Goal: Task Accomplishment & Management: Use online tool/utility

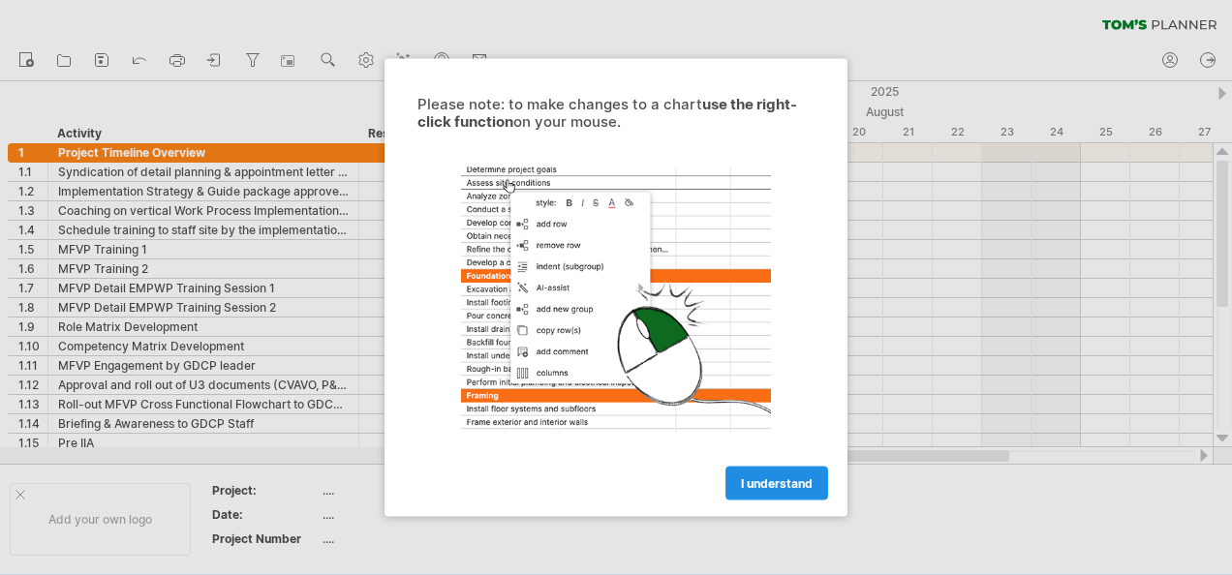
click at [779, 477] on span "I understand" at bounding box center [777, 483] width 72 height 15
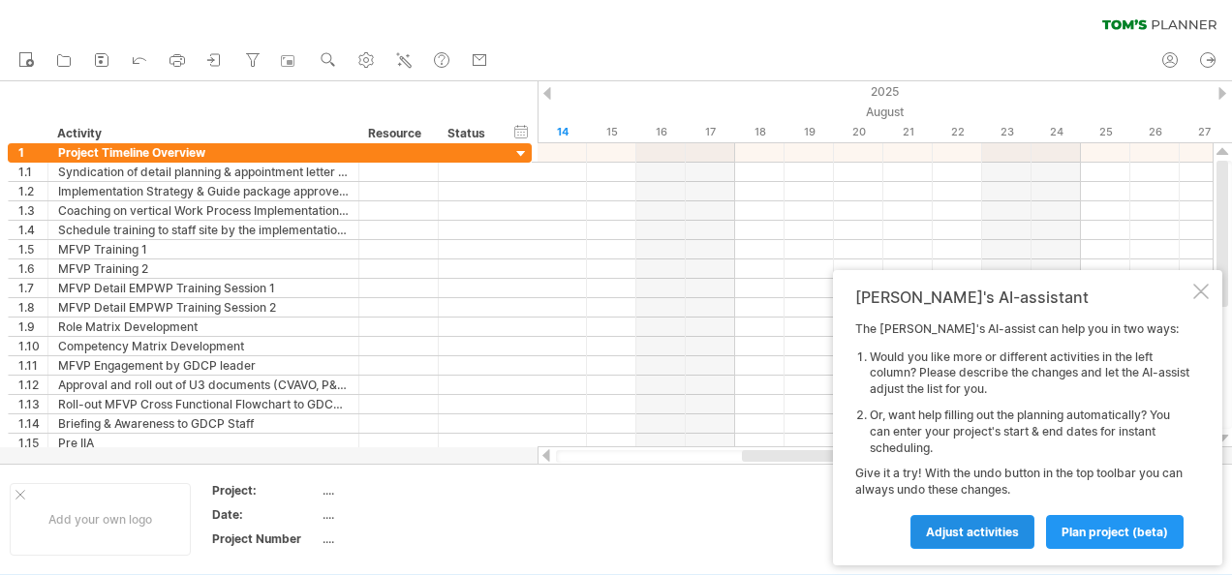
click at [1016, 531] on span "Adjust activities" at bounding box center [972, 532] width 93 height 15
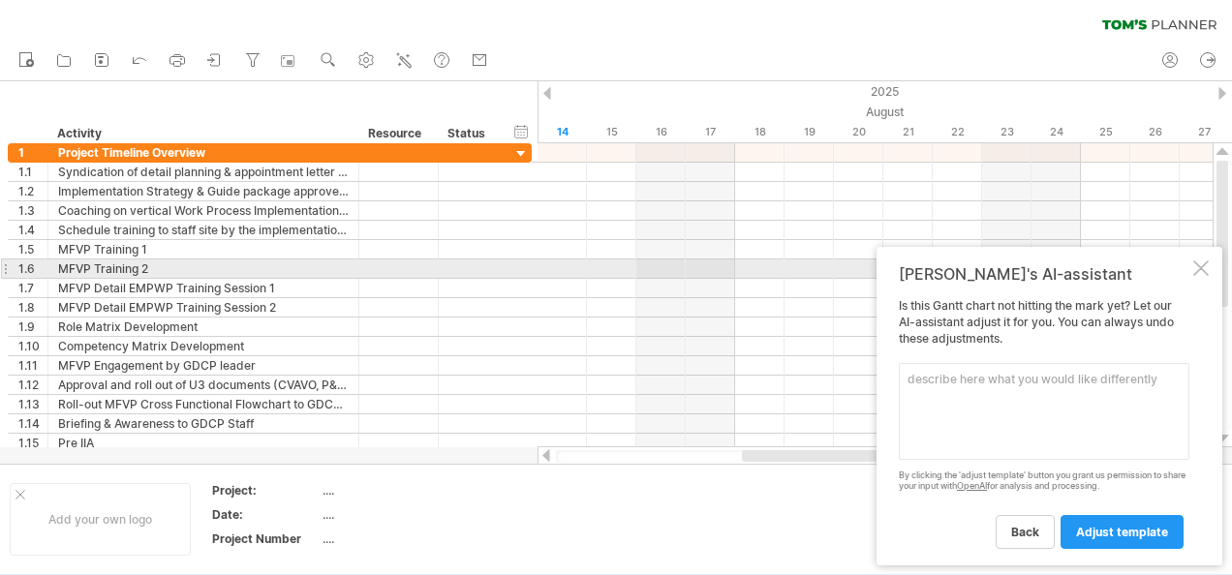
click at [1195, 272] on div at bounding box center [1200, 267] width 15 height 15
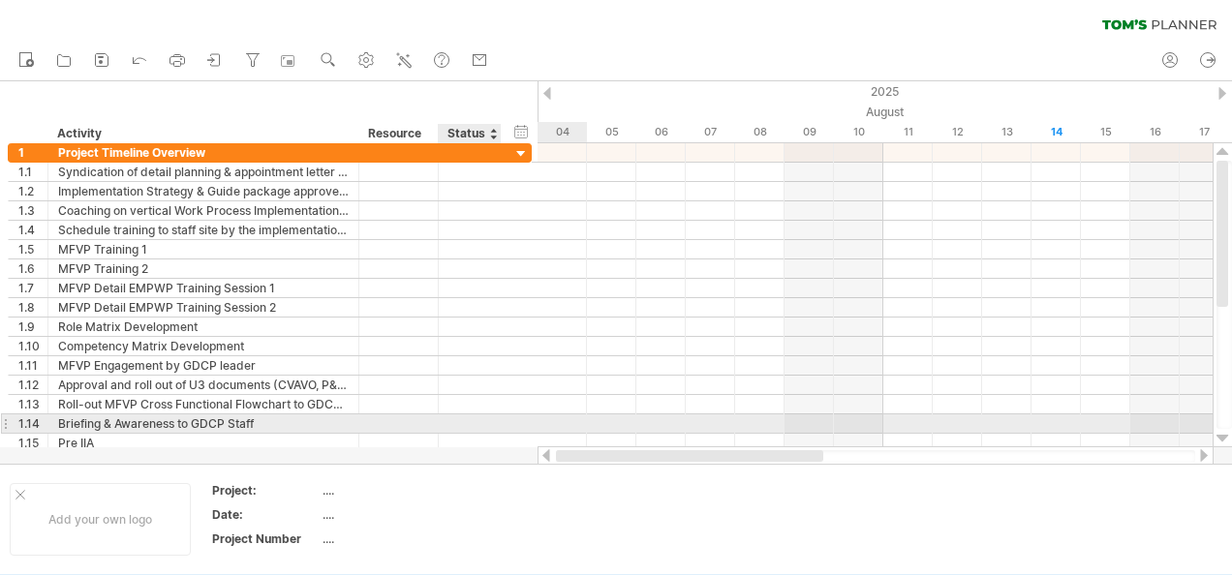
drag, startPoint x: 948, startPoint y: 453, endPoint x: 494, endPoint y: 428, distance: 454.9
click at [494, 428] on div "Trying to reach [DOMAIN_NAME] Connected again... 0% clear filter new 1" at bounding box center [616, 287] width 1232 height 575
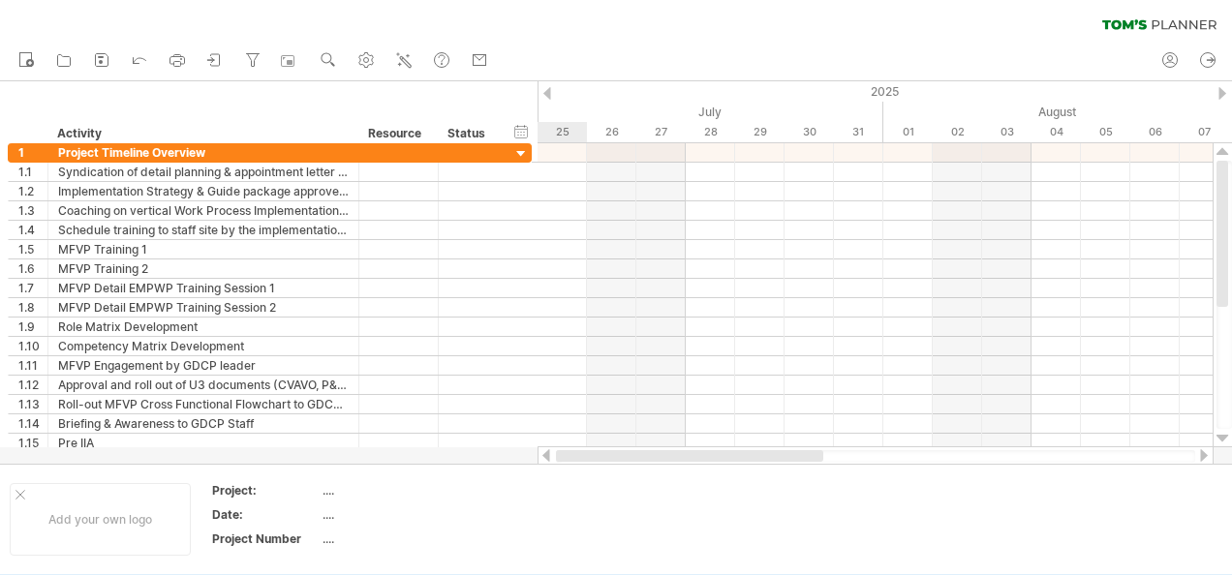
drag, startPoint x: 823, startPoint y: 457, endPoint x: 579, endPoint y: 400, distance: 250.6
click at [593, 449] on div at bounding box center [875, 455] width 676 height 19
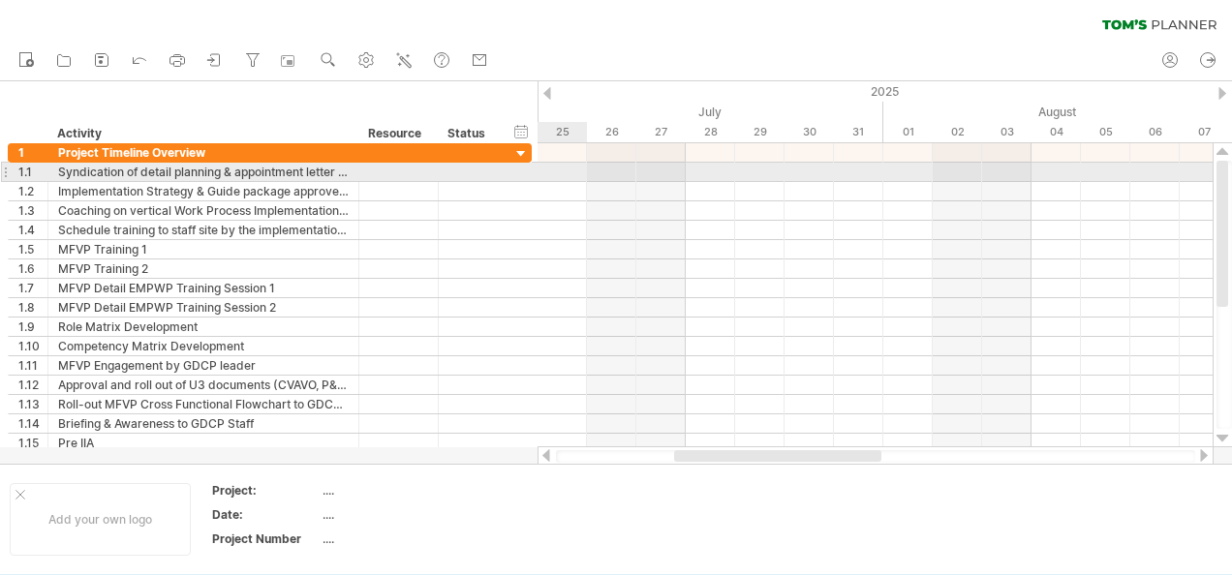
click at [577, 172] on div at bounding box center [874, 172] width 675 height 19
click at [573, 172] on div at bounding box center [874, 172] width 675 height 19
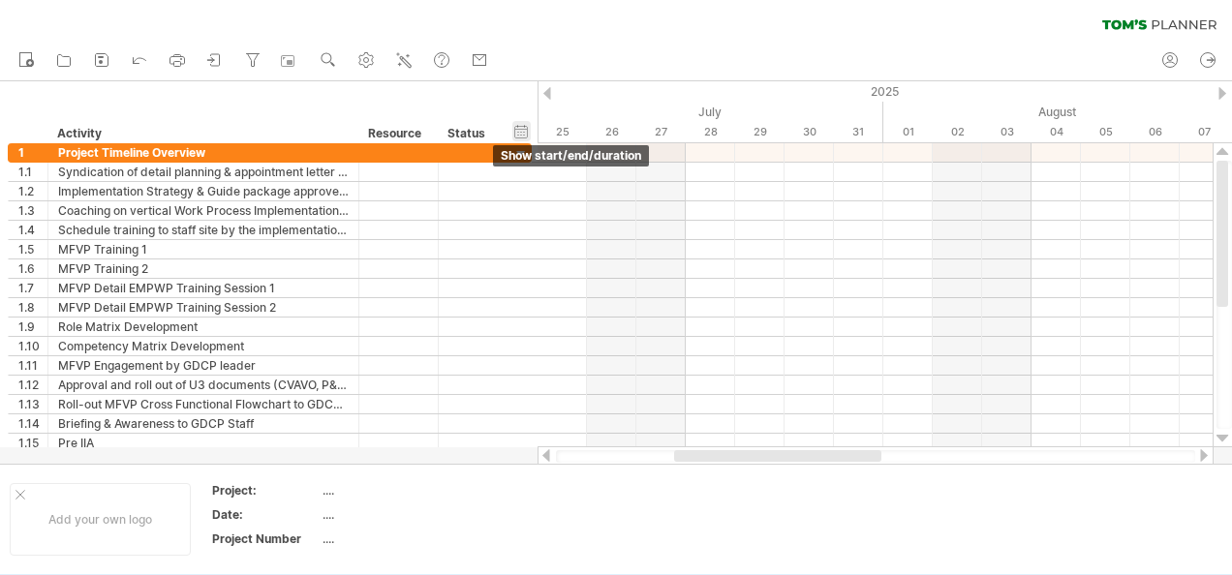
click at [524, 136] on div "hide start/end/duration show start/end/duration" at bounding box center [521, 131] width 18 height 20
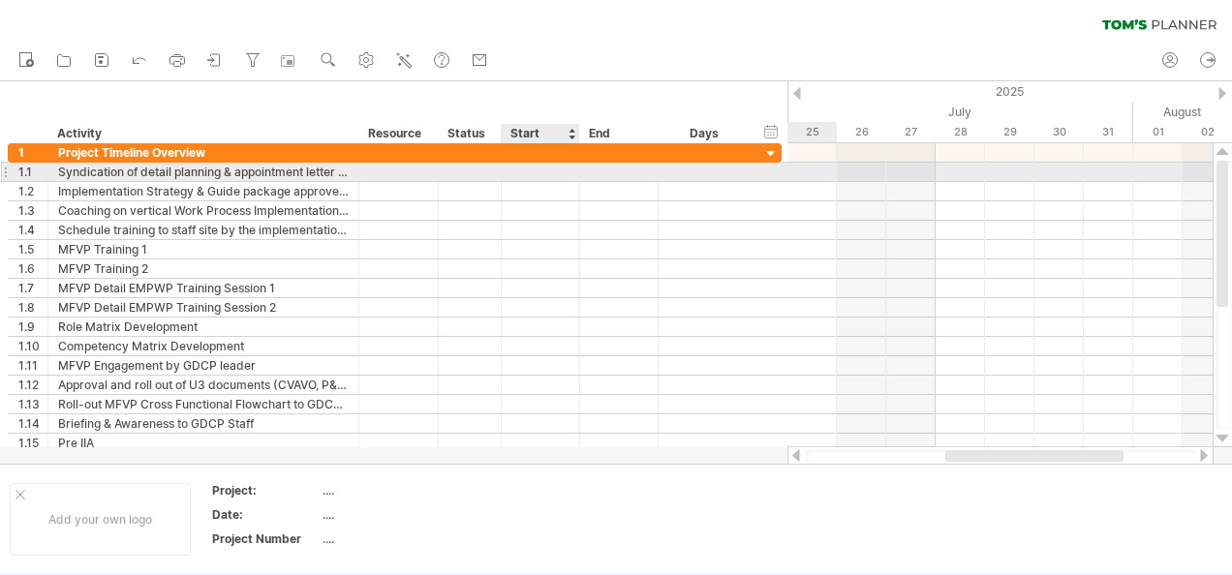
click at [540, 167] on div at bounding box center [541, 172] width 78 height 18
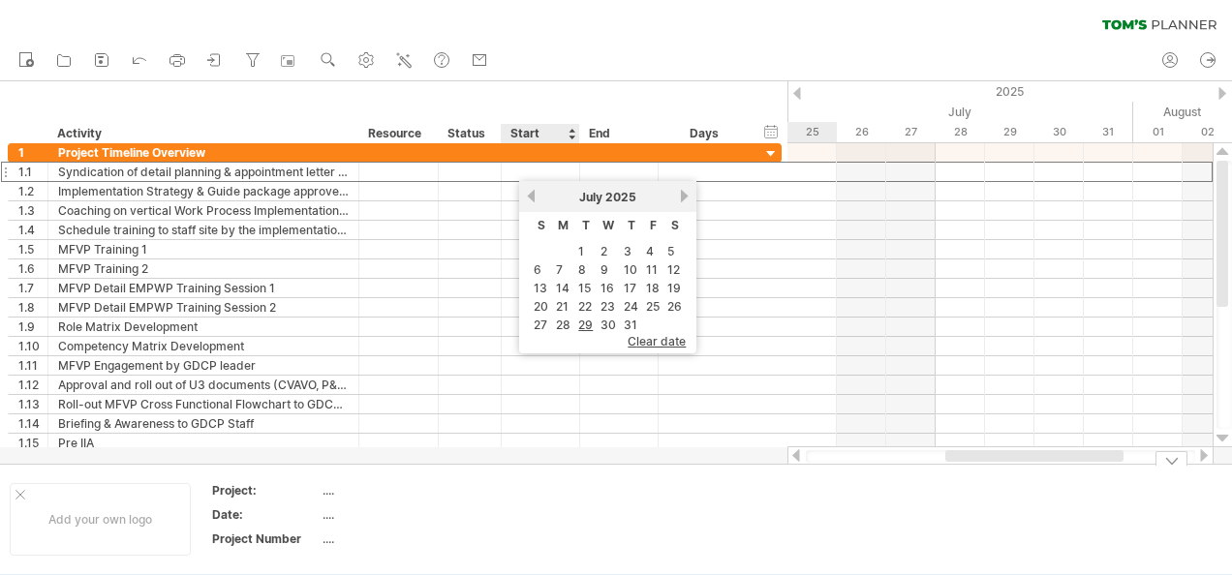
click at [580, 505] on td at bounding box center [575, 519] width 153 height 75
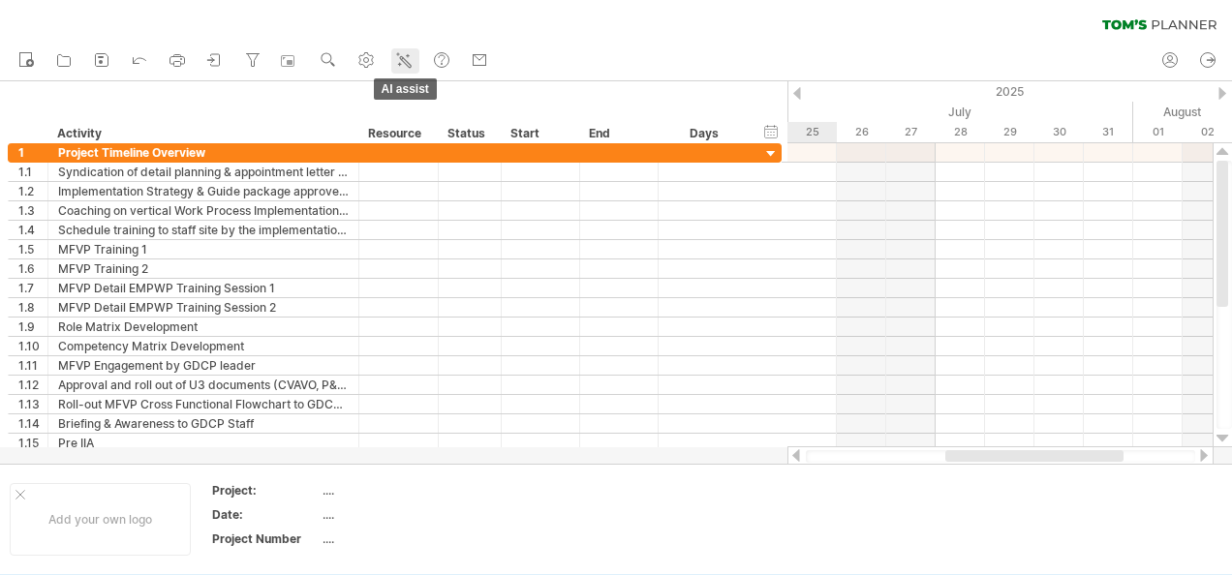
click at [406, 59] on icon at bounding box center [405, 61] width 11 height 11
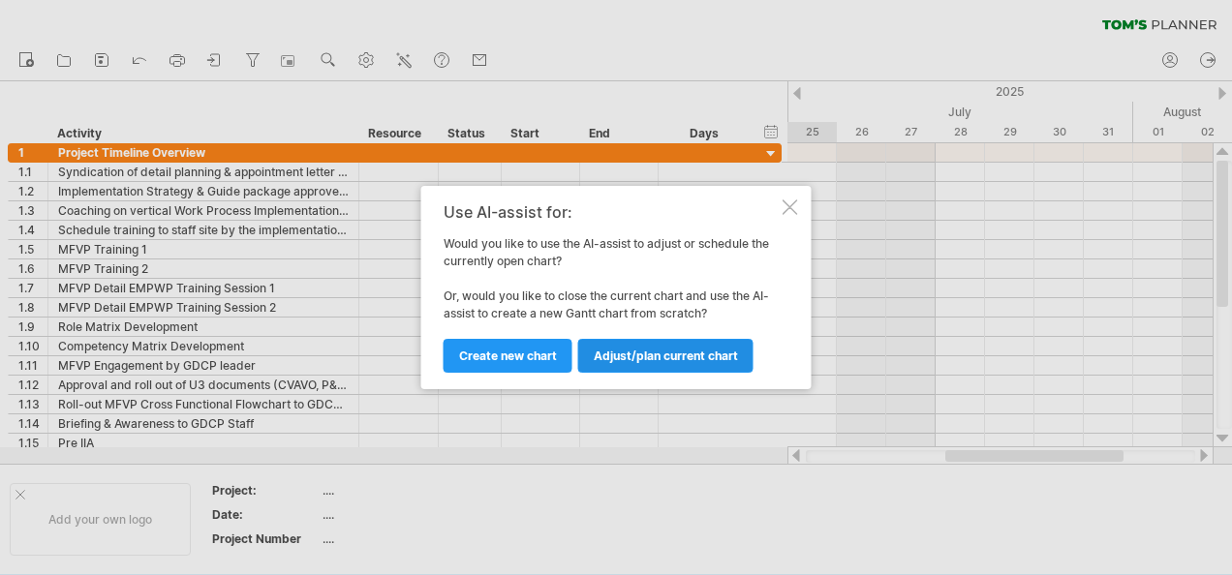
click at [723, 358] on span "Adjust/plan current chart" at bounding box center [666, 356] width 144 height 15
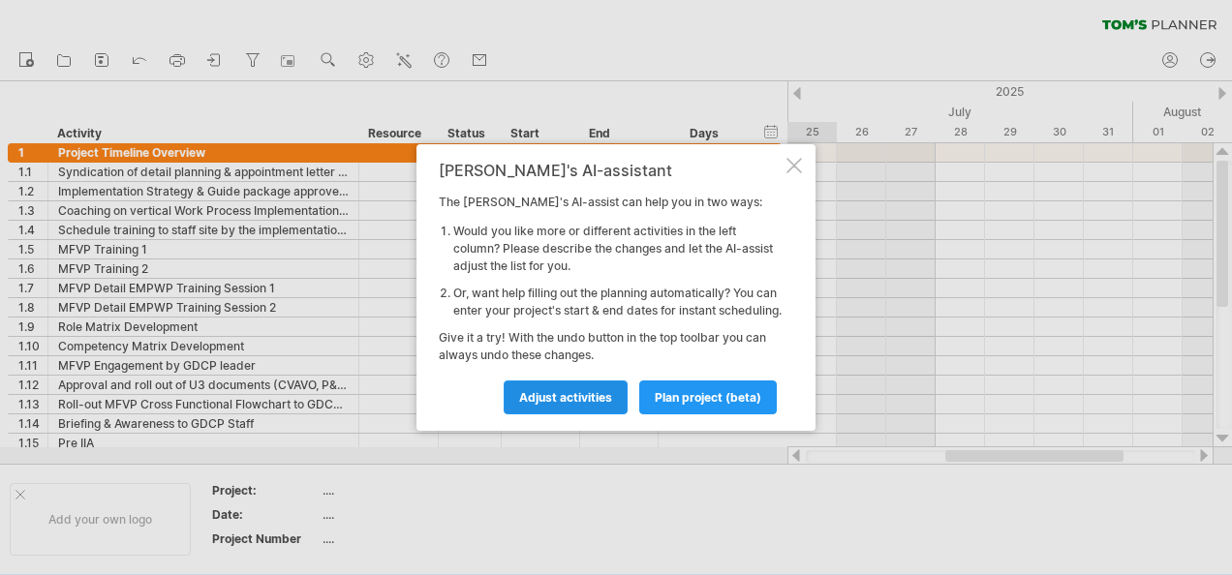
click at [567, 405] on span "Adjust activities" at bounding box center [565, 397] width 93 height 15
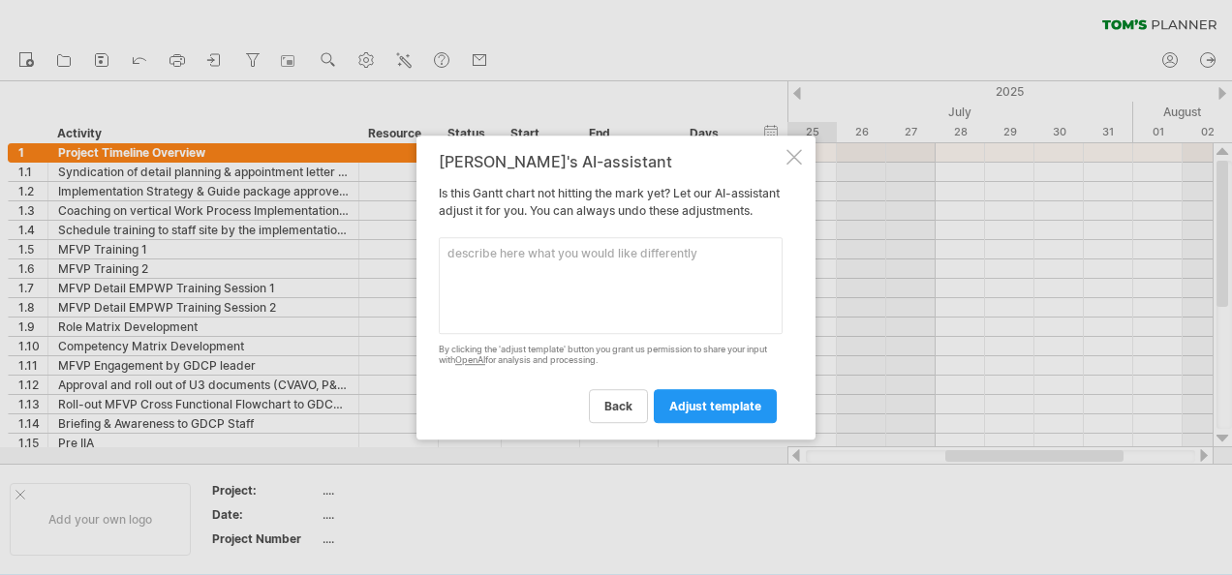
click at [792, 149] on div at bounding box center [793, 156] width 15 height 15
